Goal: Check status: Check status

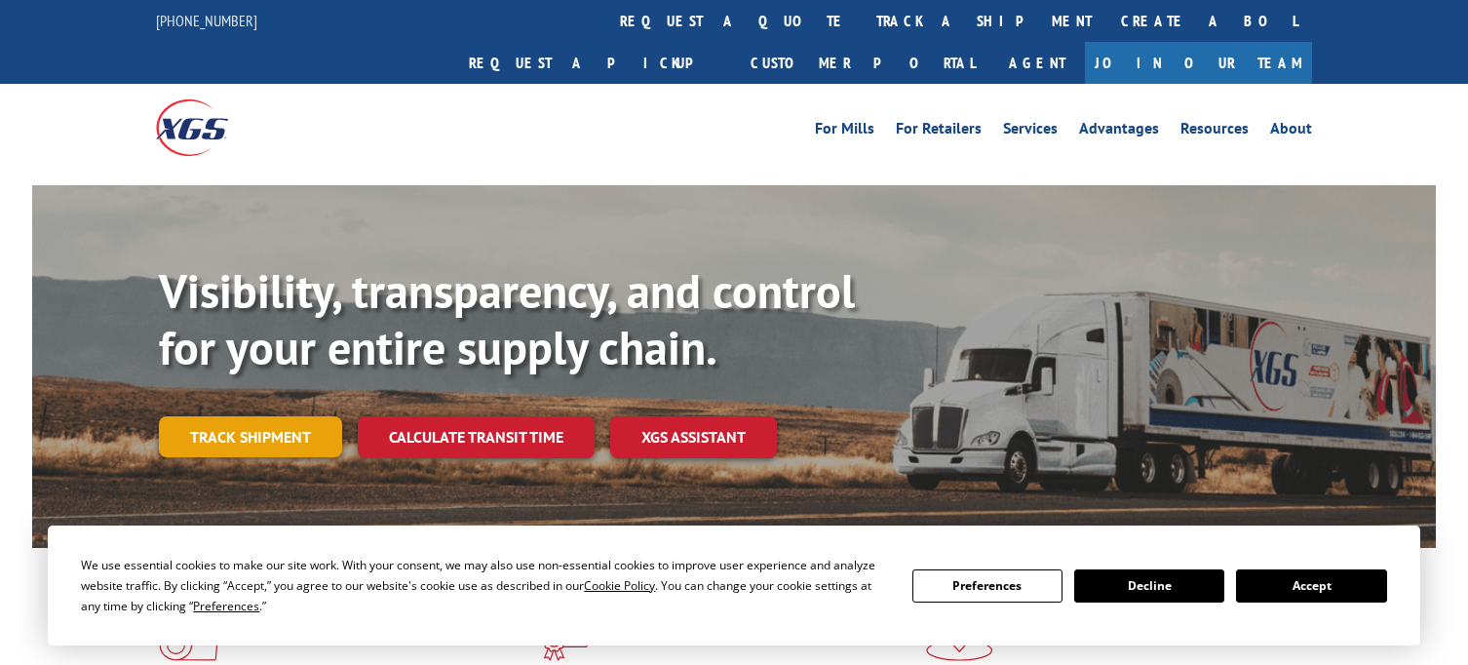
click at [290, 416] on link "Track shipment" at bounding box center [250, 436] width 183 height 41
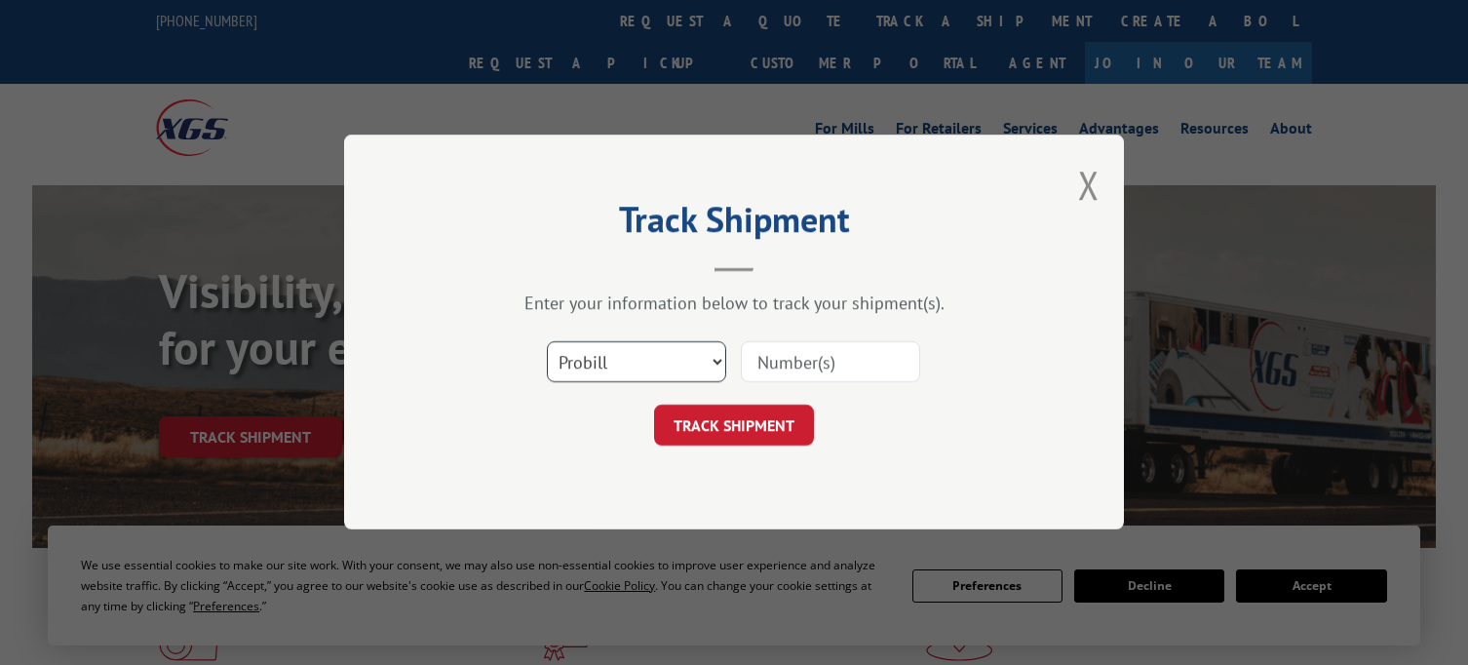
click at [681, 361] on select "Select category... Probill BOL PO" at bounding box center [636, 362] width 179 height 41
select select "bol"
click at [547, 342] on select "Select category... Probill BOL PO" at bounding box center [636, 362] width 179 height 41
click at [852, 356] on input at bounding box center [830, 362] width 179 height 41
type input "2880313"
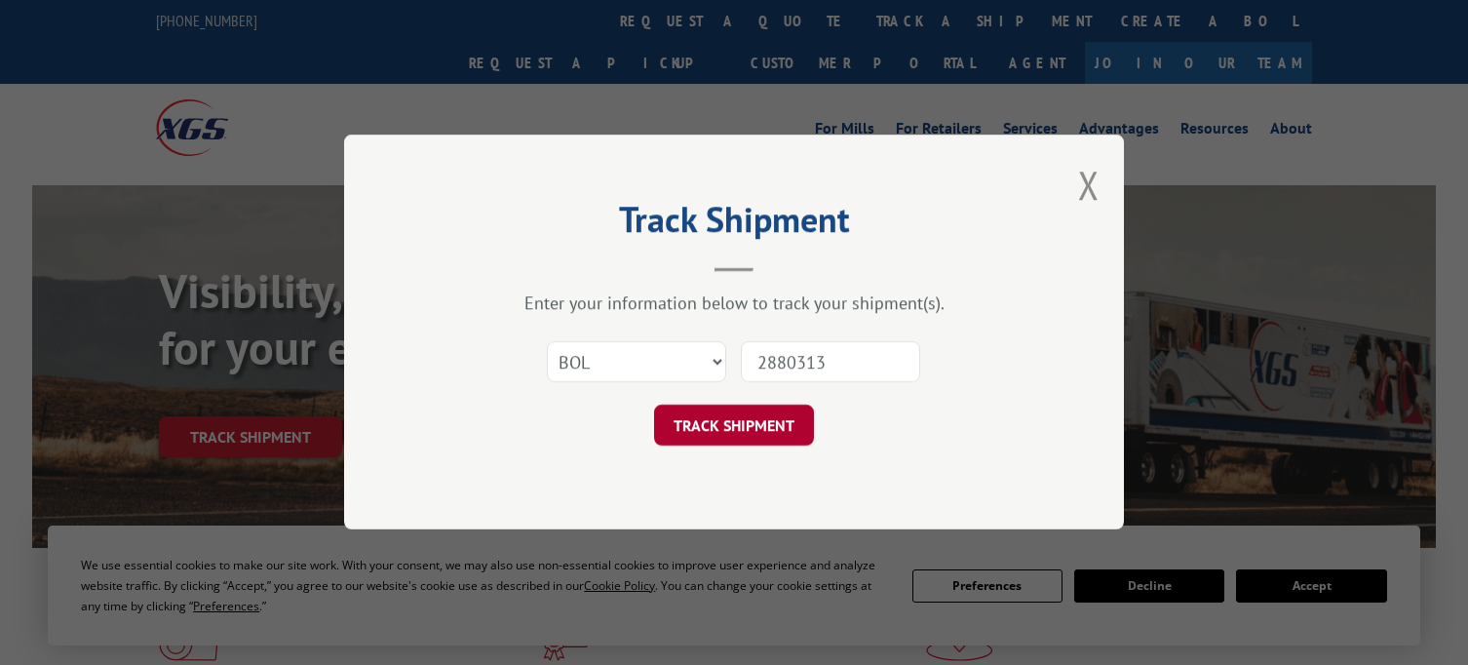
click at [733, 435] on button "TRACK SHIPMENT" at bounding box center [734, 426] width 160 height 41
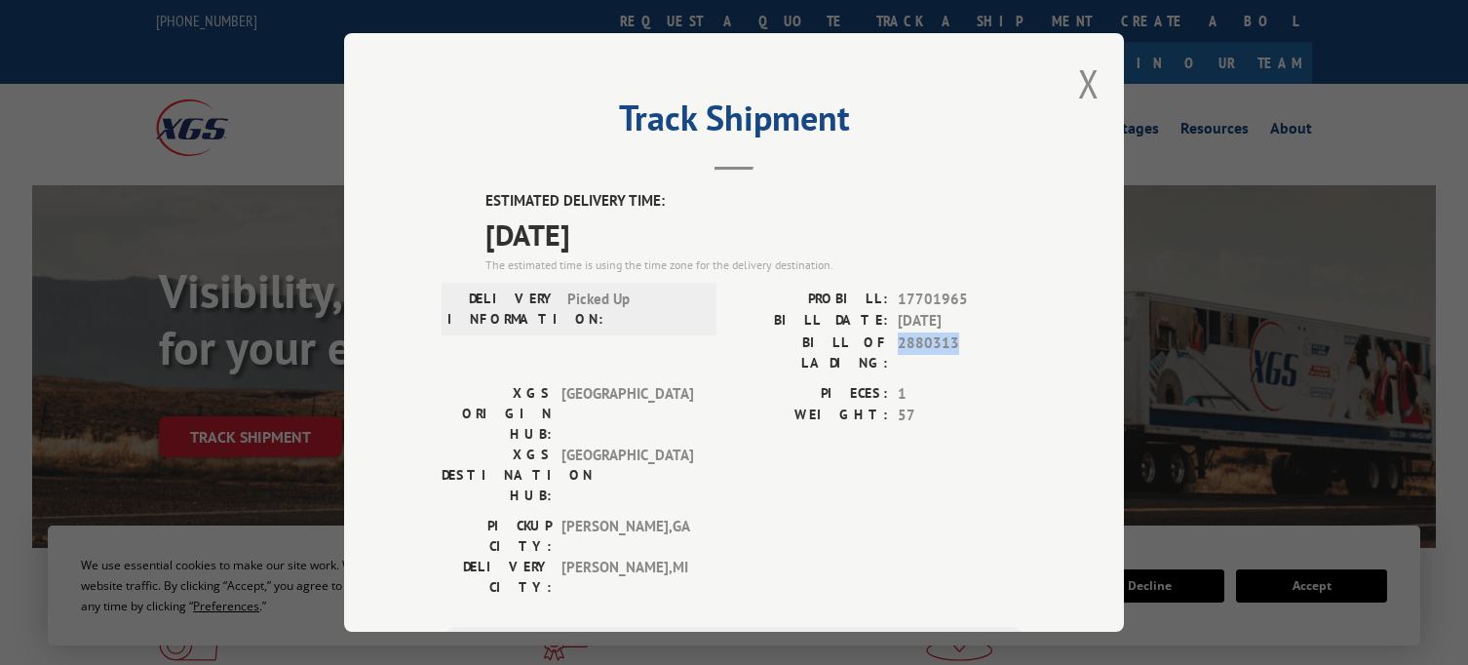
drag, startPoint x: 962, startPoint y: 342, endPoint x: 887, endPoint y: 340, distance: 75.1
click at [887, 340] on div "BILL OF LADING: 2880313" at bounding box center [880, 352] width 292 height 41
copy span "2880313"
